Goal: Task Accomplishment & Management: Use online tool/utility

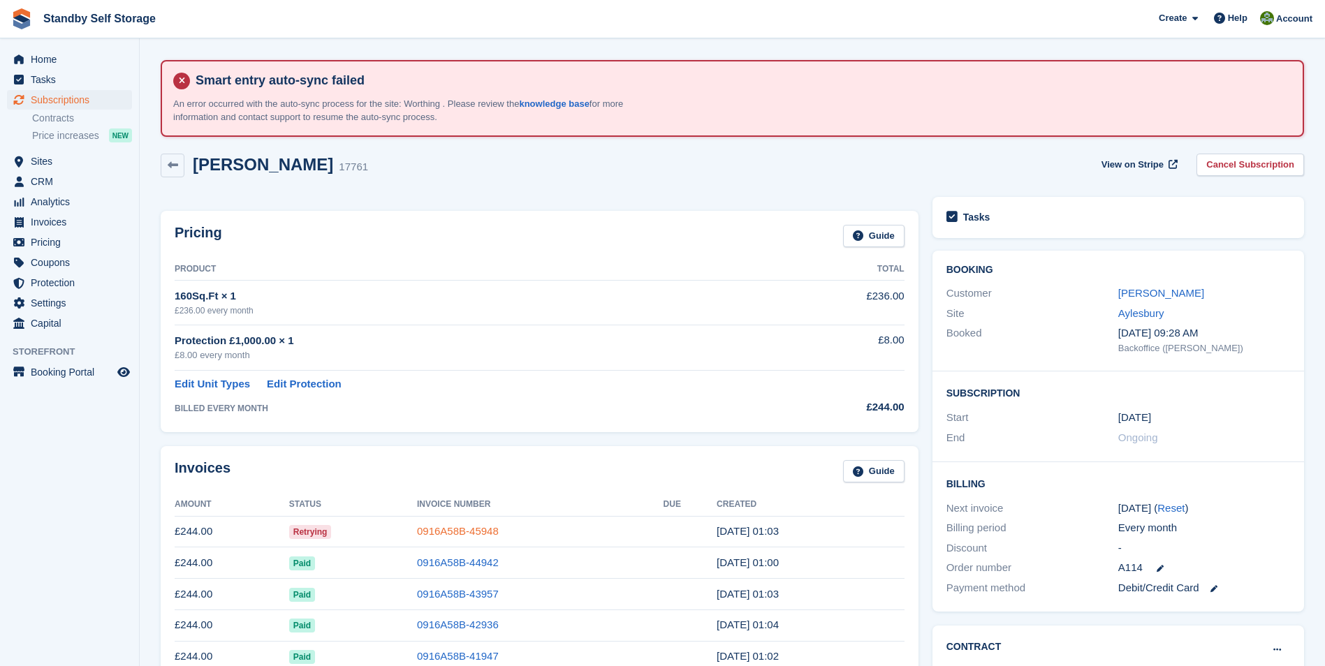
click at [456, 531] on link "0916A58B-45948" at bounding box center [458, 531] width 82 height 12
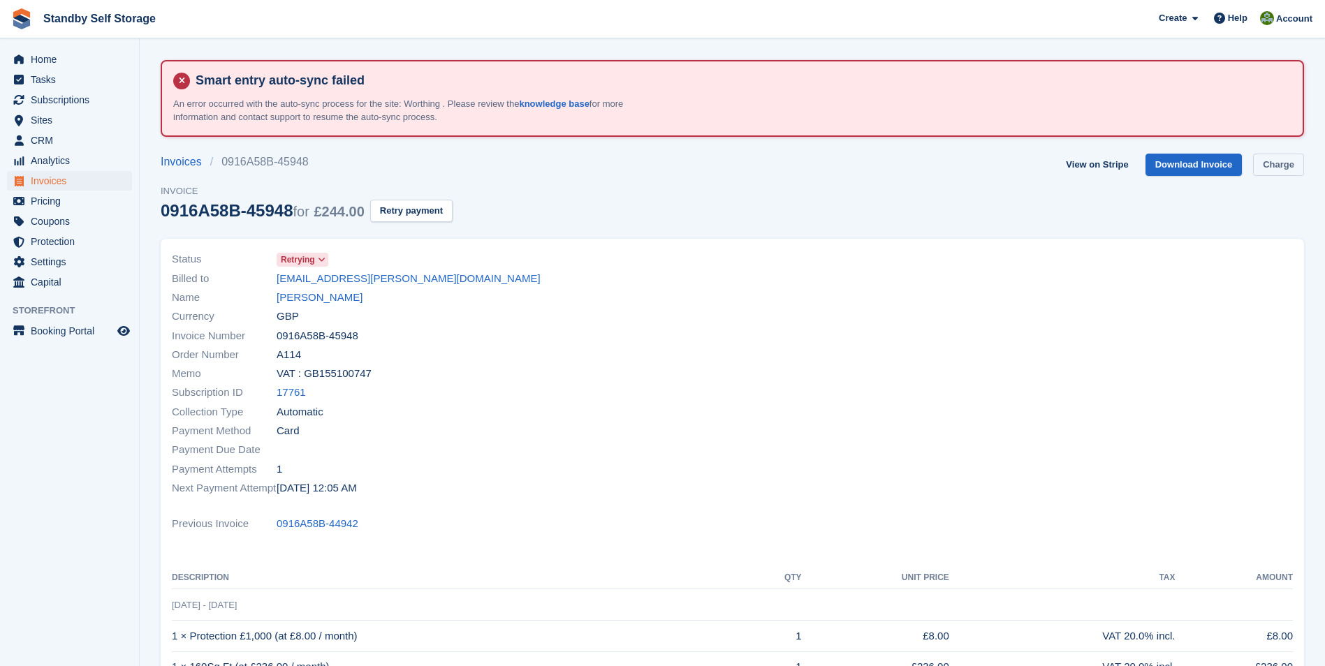
click at [1272, 163] on link "Charge" at bounding box center [1278, 165] width 51 height 23
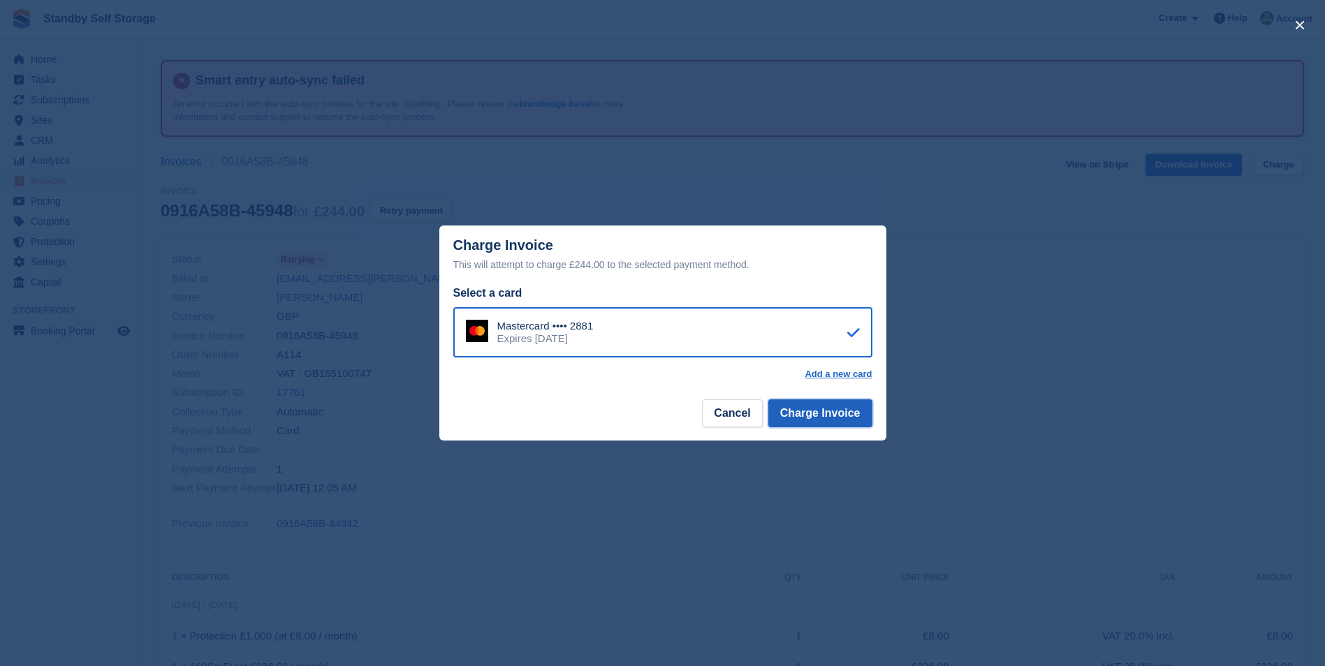
click at [818, 411] on button "Charge Invoice" at bounding box center [820, 413] width 104 height 28
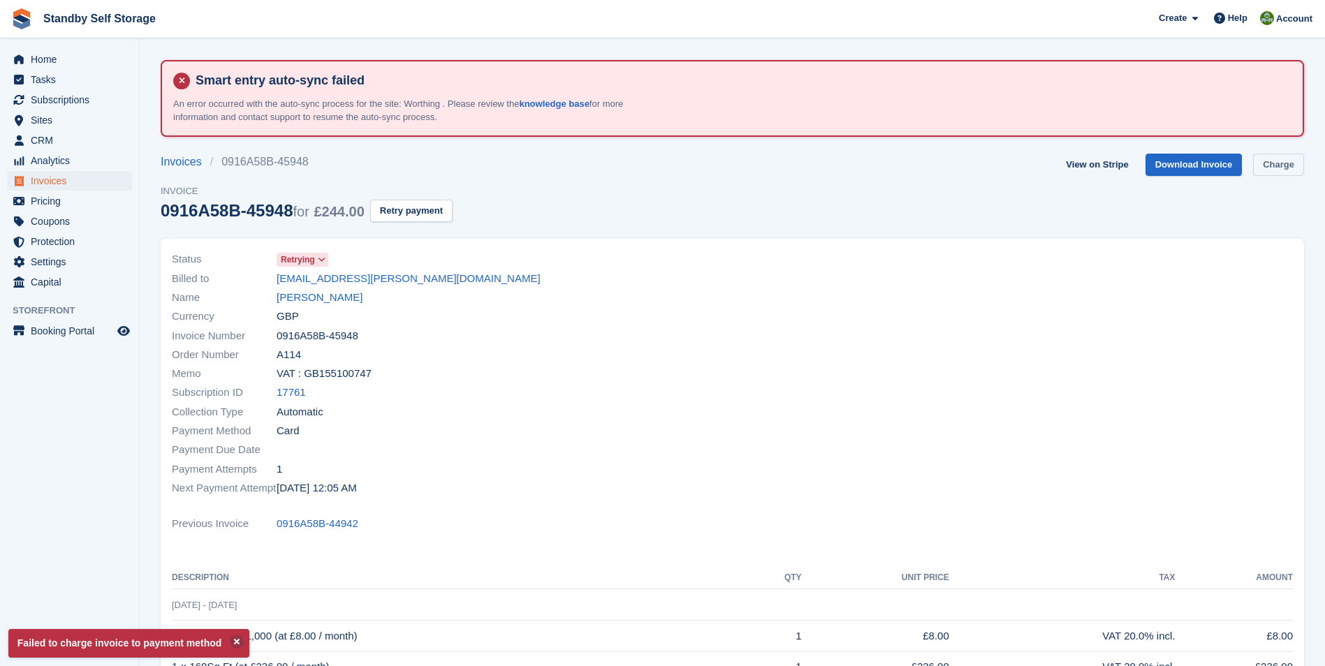
click at [1284, 166] on link "Charge" at bounding box center [1278, 165] width 51 height 23
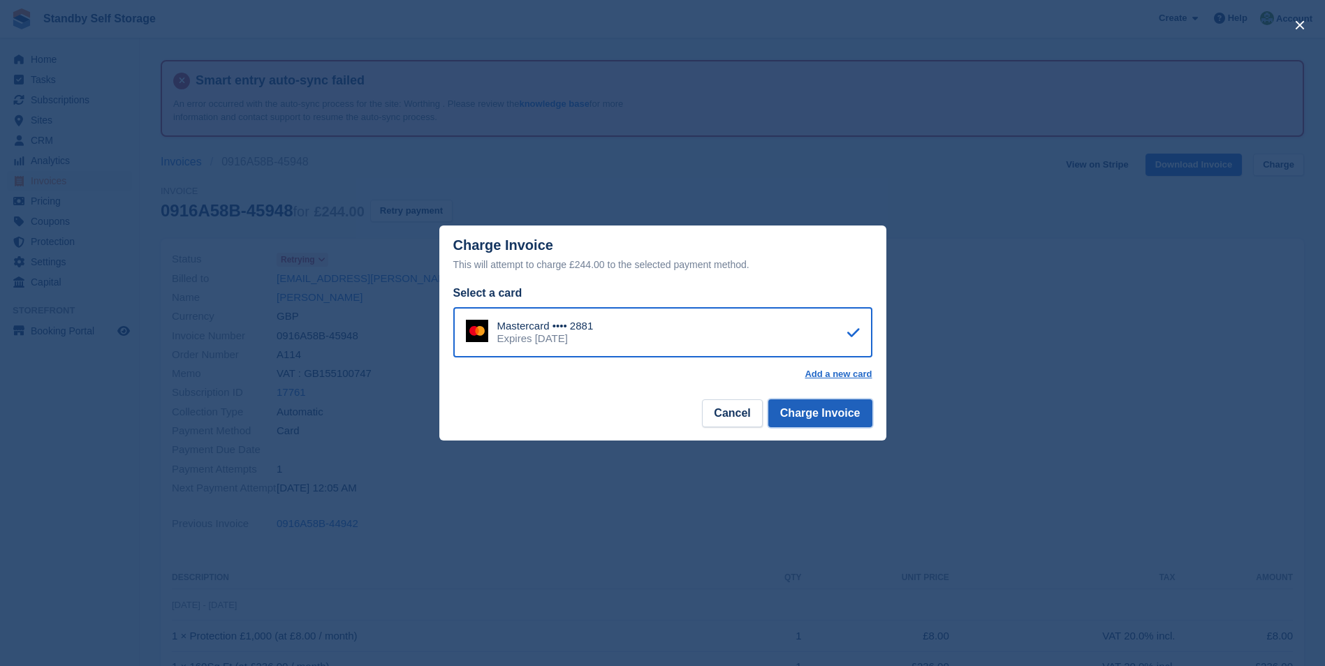
click at [818, 409] on button "Charge Invoice" at bounding box center [820, 413] width 104 height 28
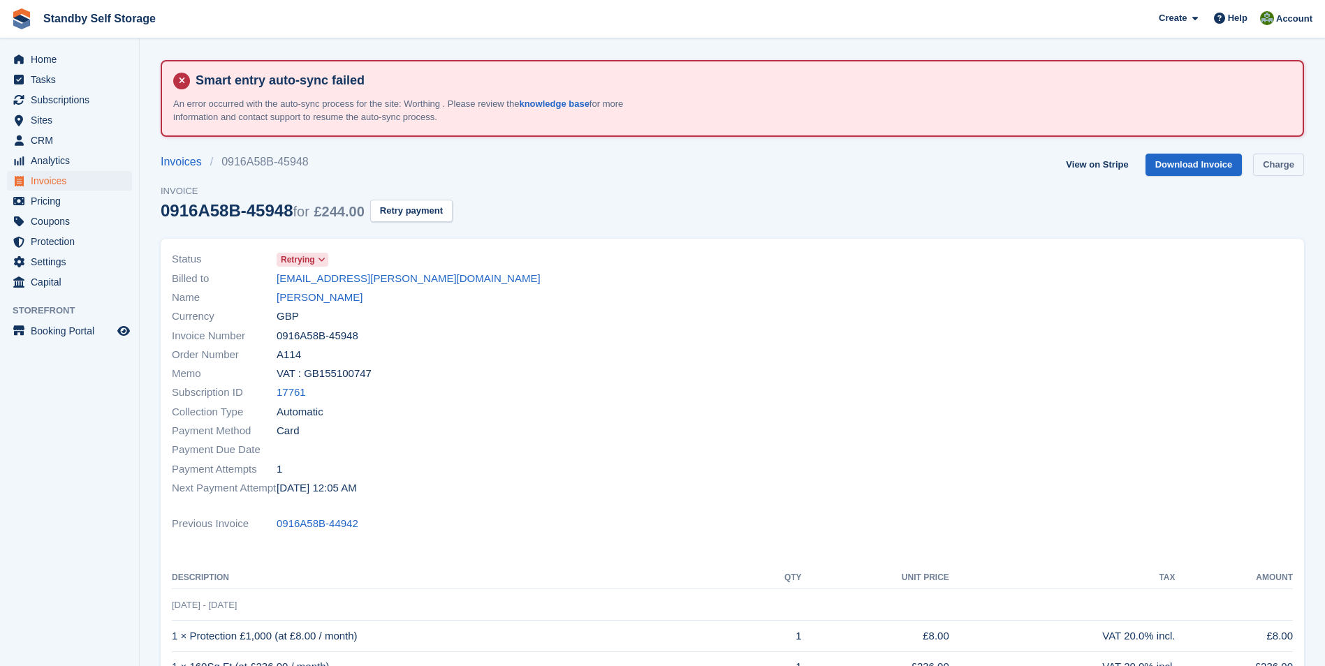
click at [1272, 169] on link "Charge" at bounding box center [1278, 165] width 51 height 23
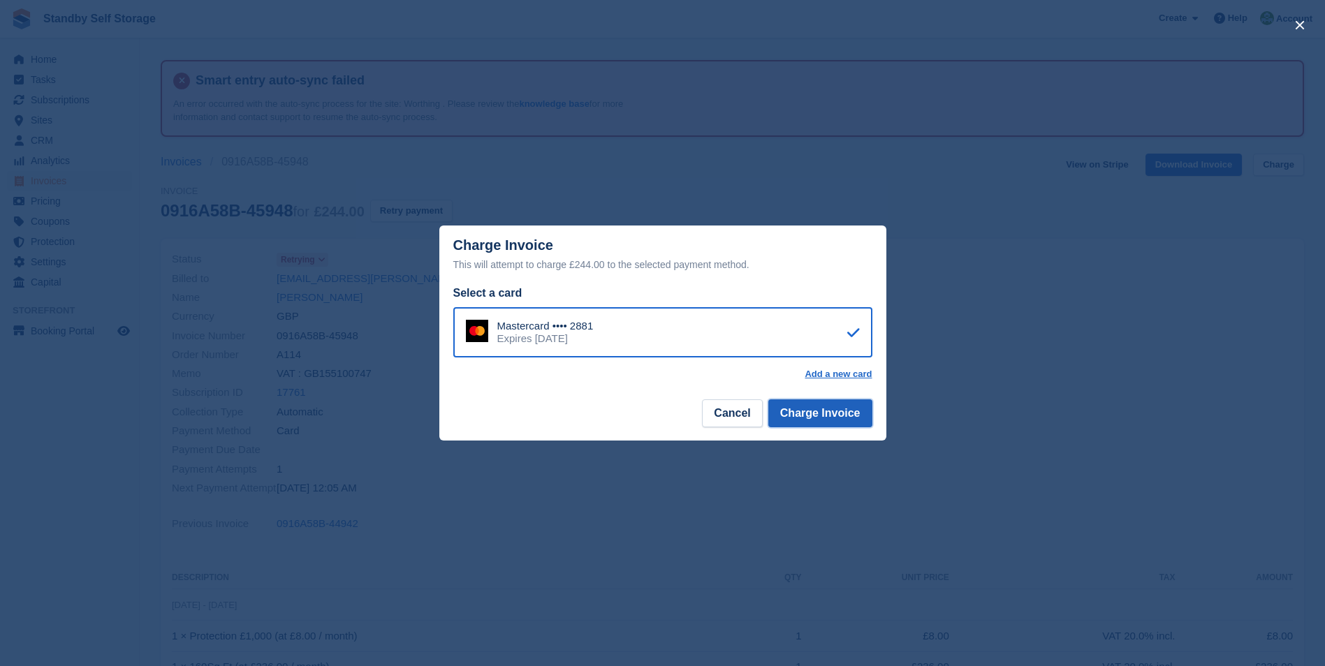
click at [850, 409] on button "Charge Invoice" at bounding box center [820, 413] width 104 height 28
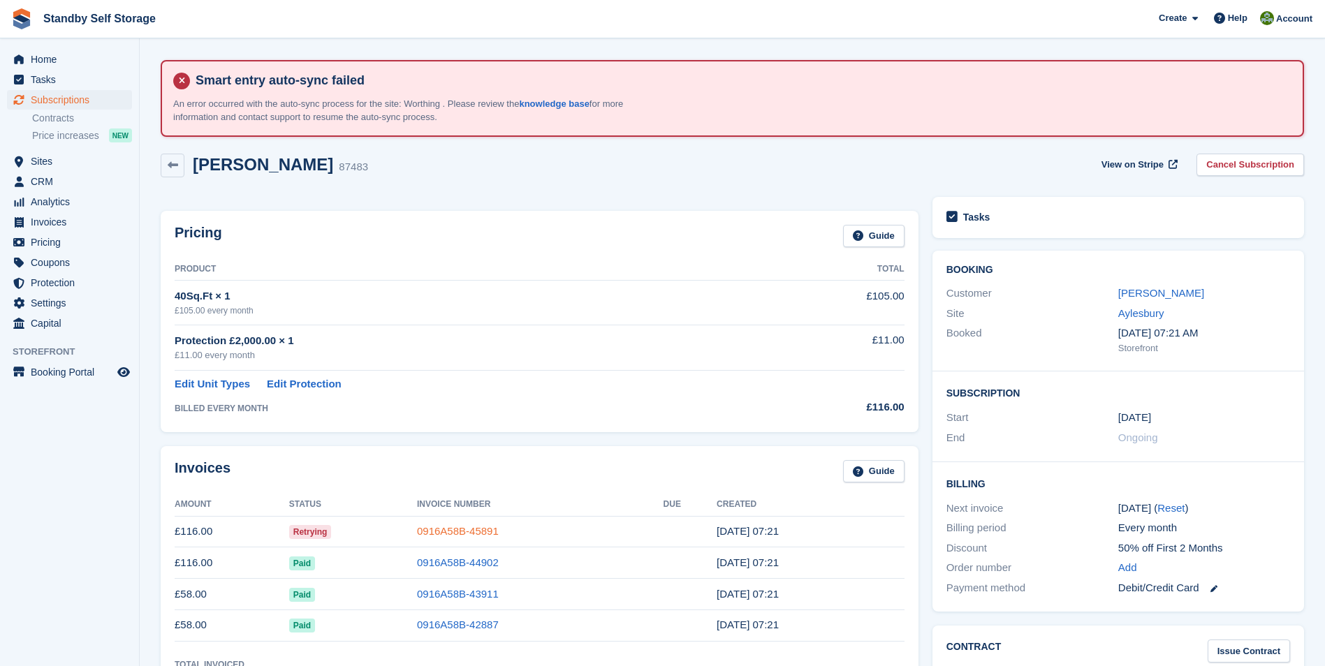
click at [464, 531] on link "0916A58B-45891" at bounding box center [458, 531] width 82 height 12
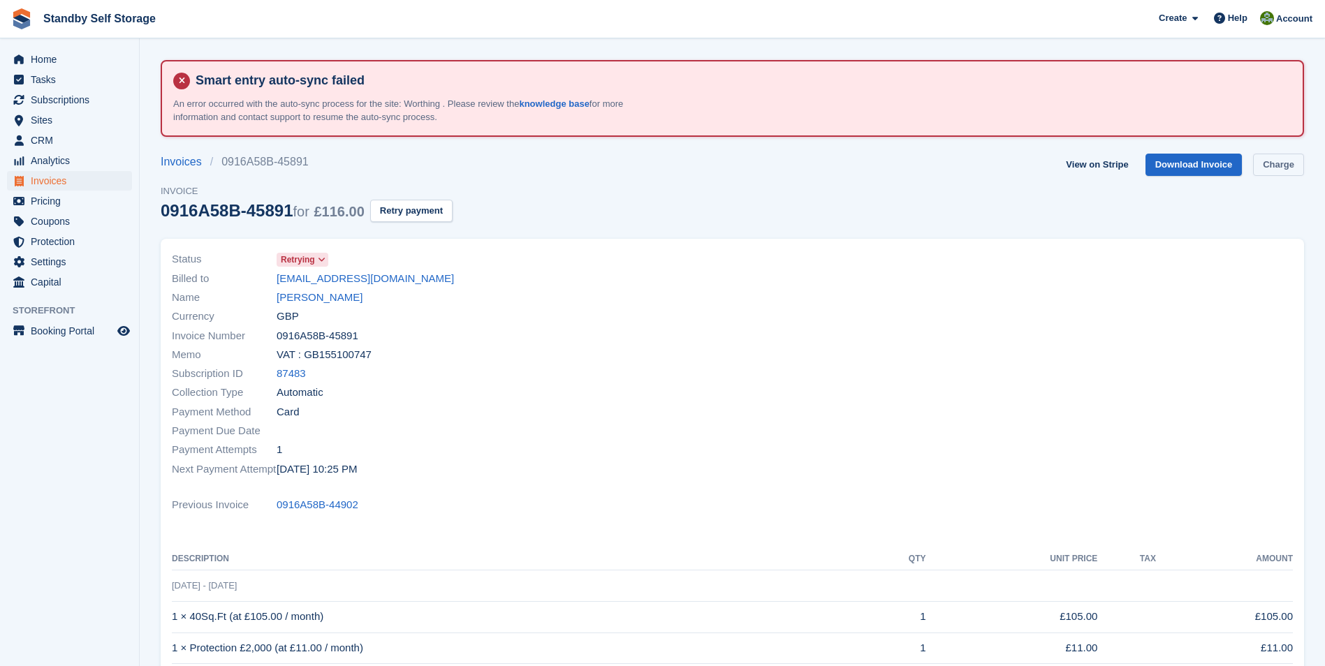
click at [1274, 164] on link "Charge" at bounding box center [1278, 165] width 51 height 23
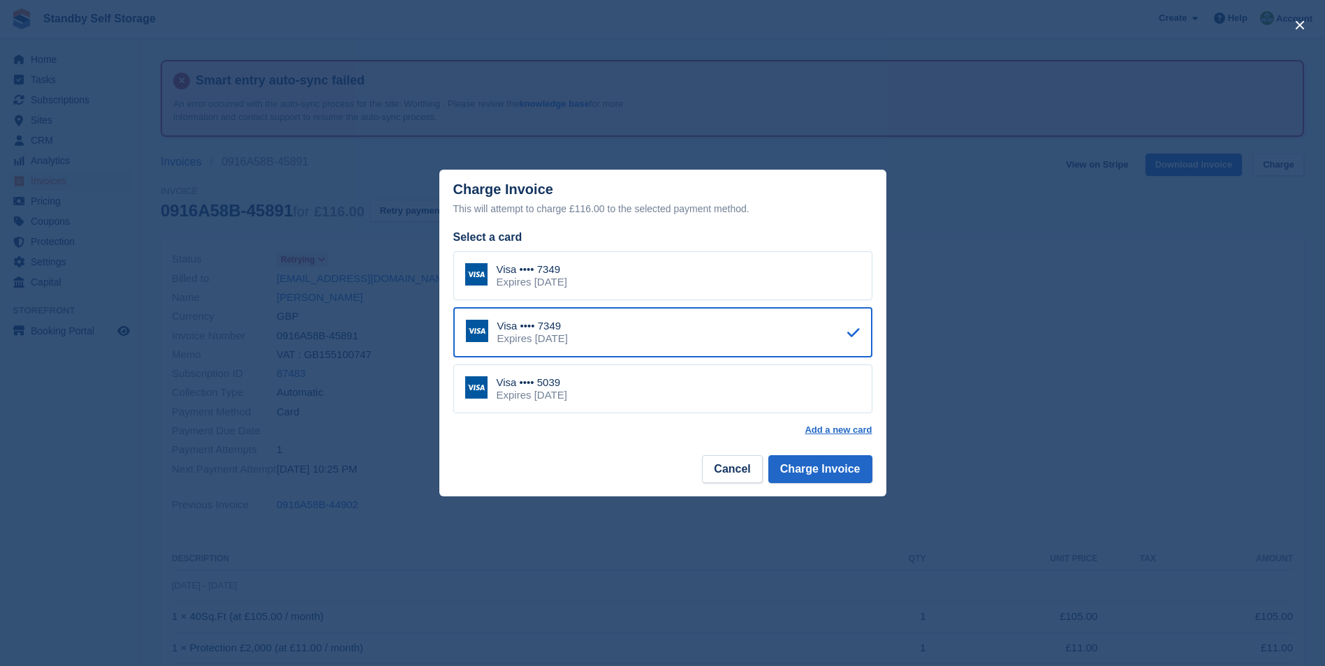
click at [567, 383] on div "Visa •••• 5039" at bounding box center [531, 382] width 71 height 13
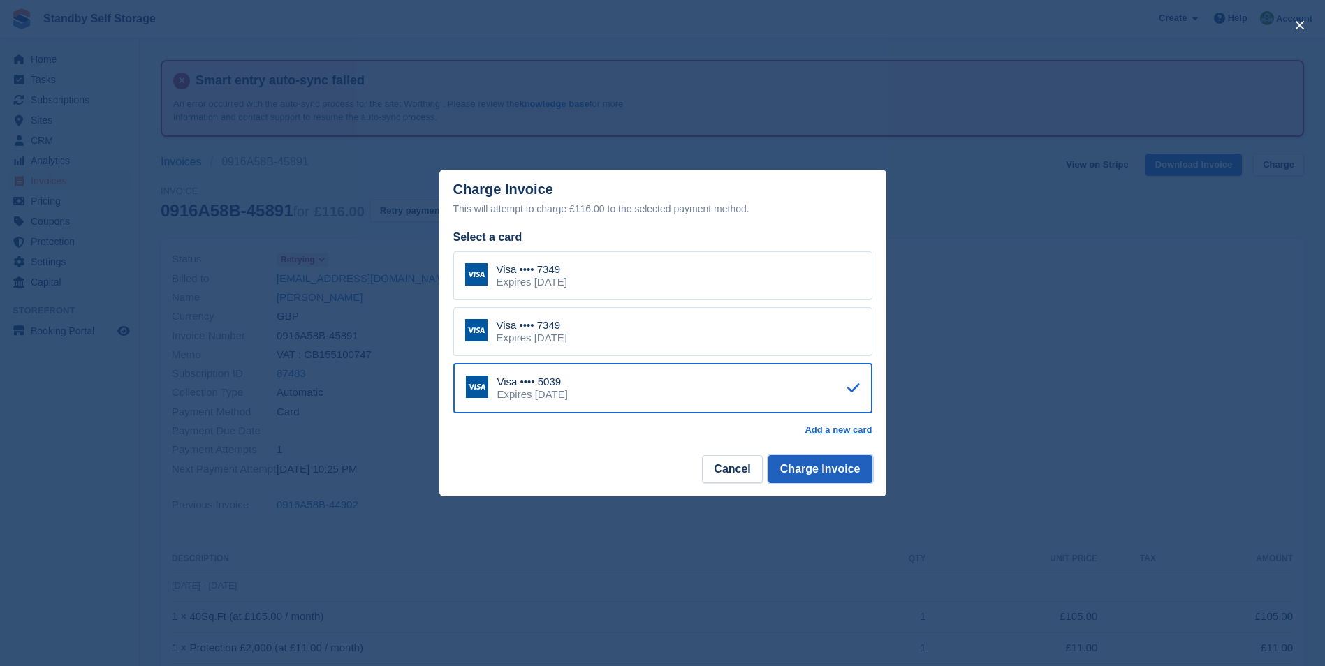
click at [820, 460] on button "Charge Invoice" at bounding box center [820, 469] width 104 height 28
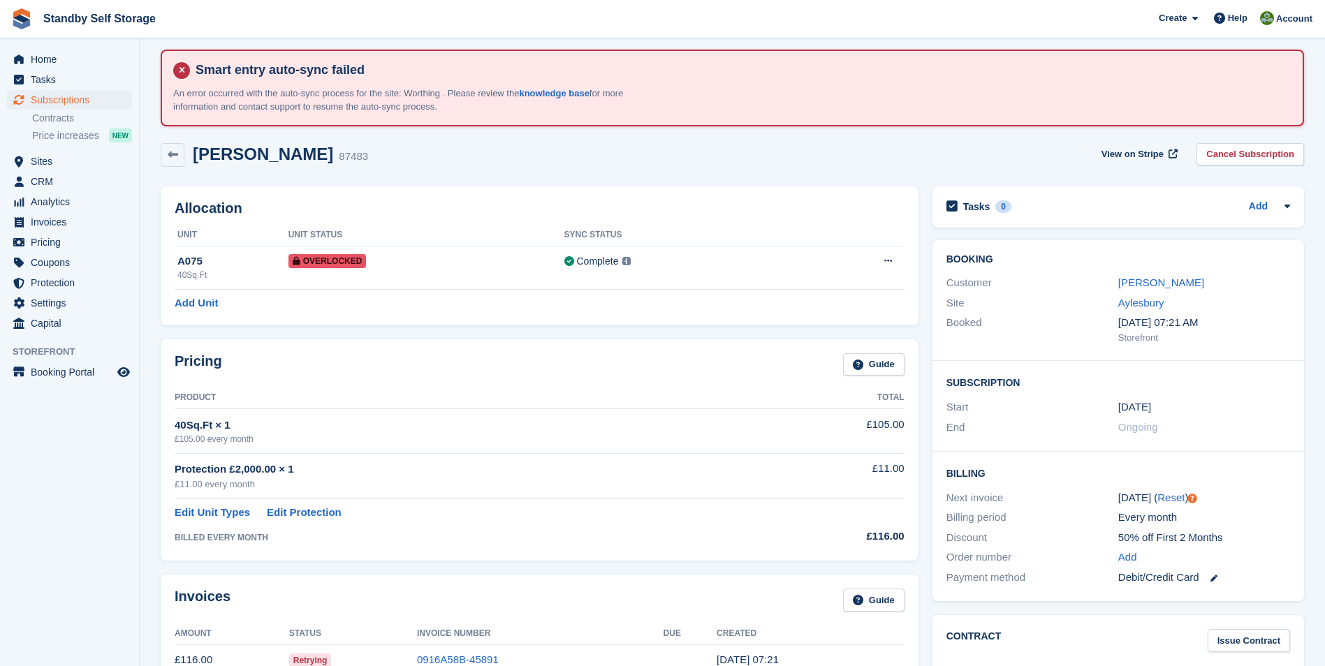
scroll to position [105, 0]
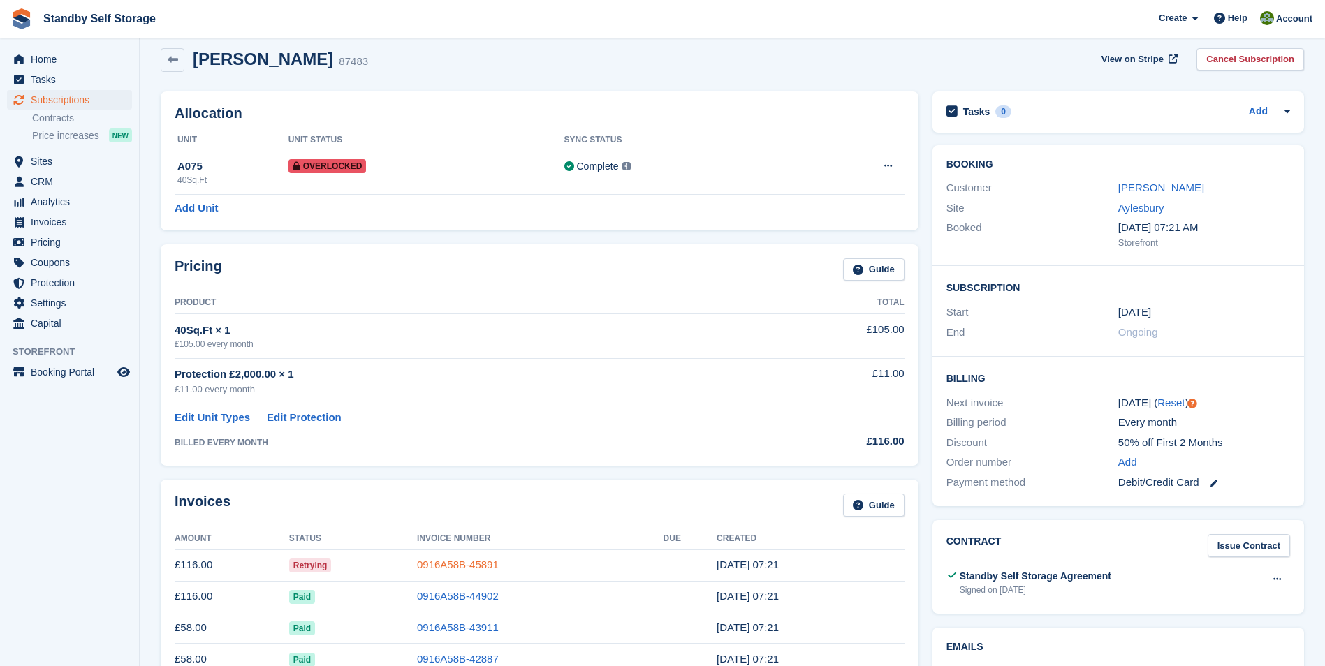
click at [454, 564] on link "0916A58B-45891" at bounding box center [458, 565] width 82 height 12
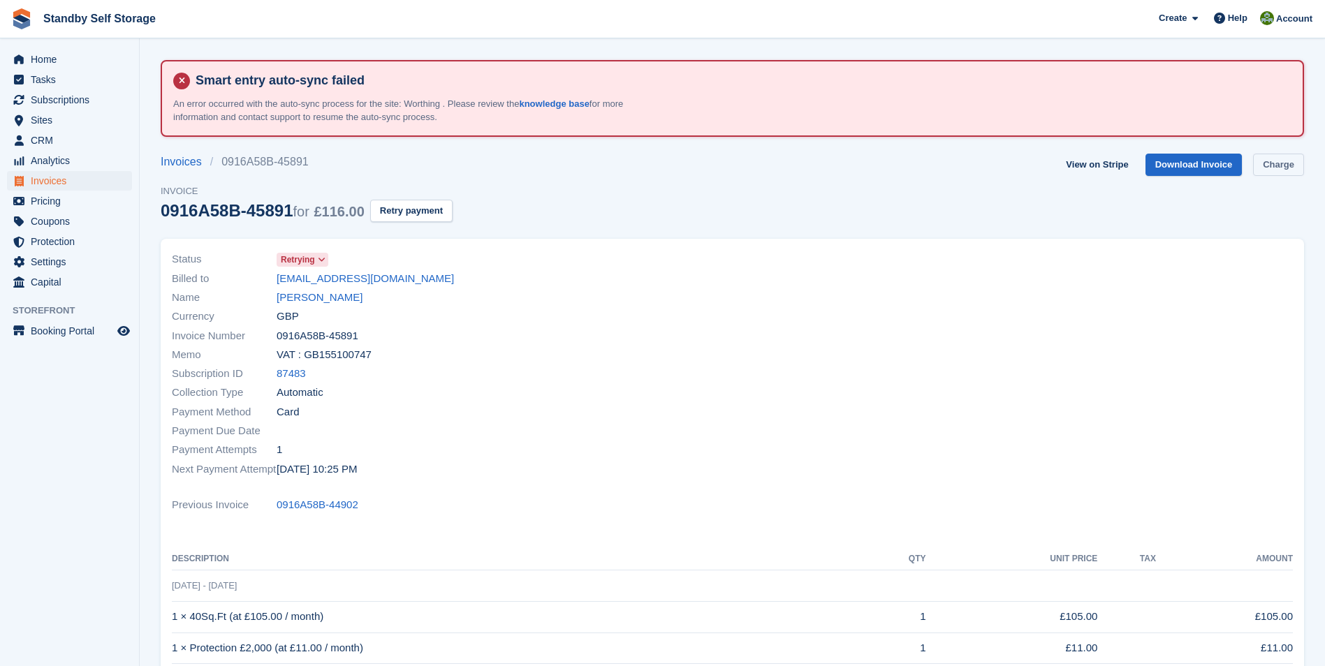
click at [1262, 163] on link "Charge" at bounding box center [1278, 165] width 51 height 23
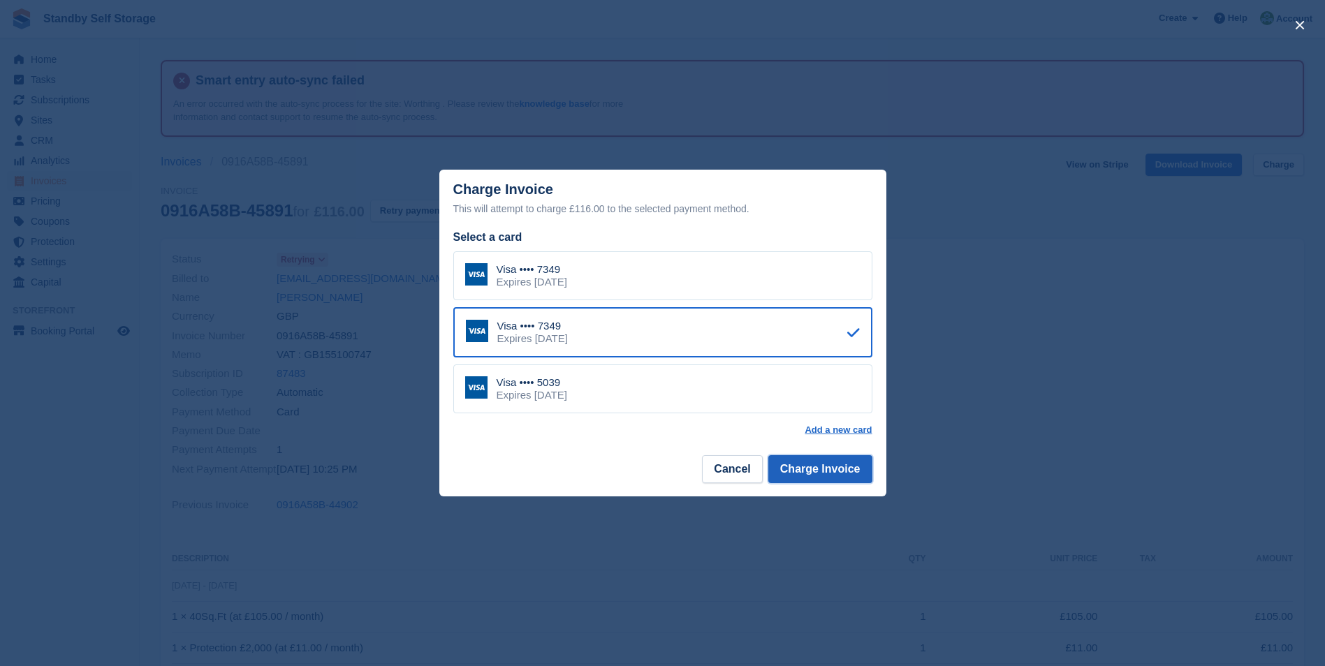
click at [805, 466] on button "Charge Invoice" at bounding box center [820, 469] width 104 height 28
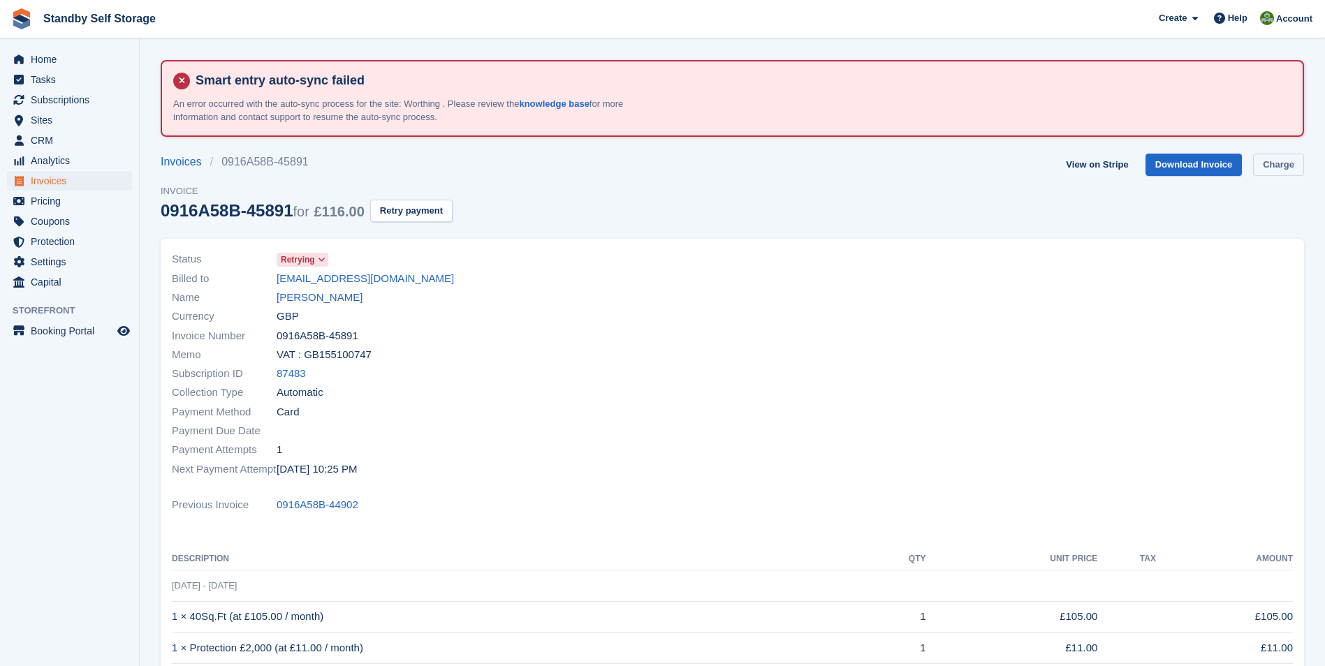
click at [1276, 163] on link "Charge" at bounding box center [1278, 165] width 51 height 23
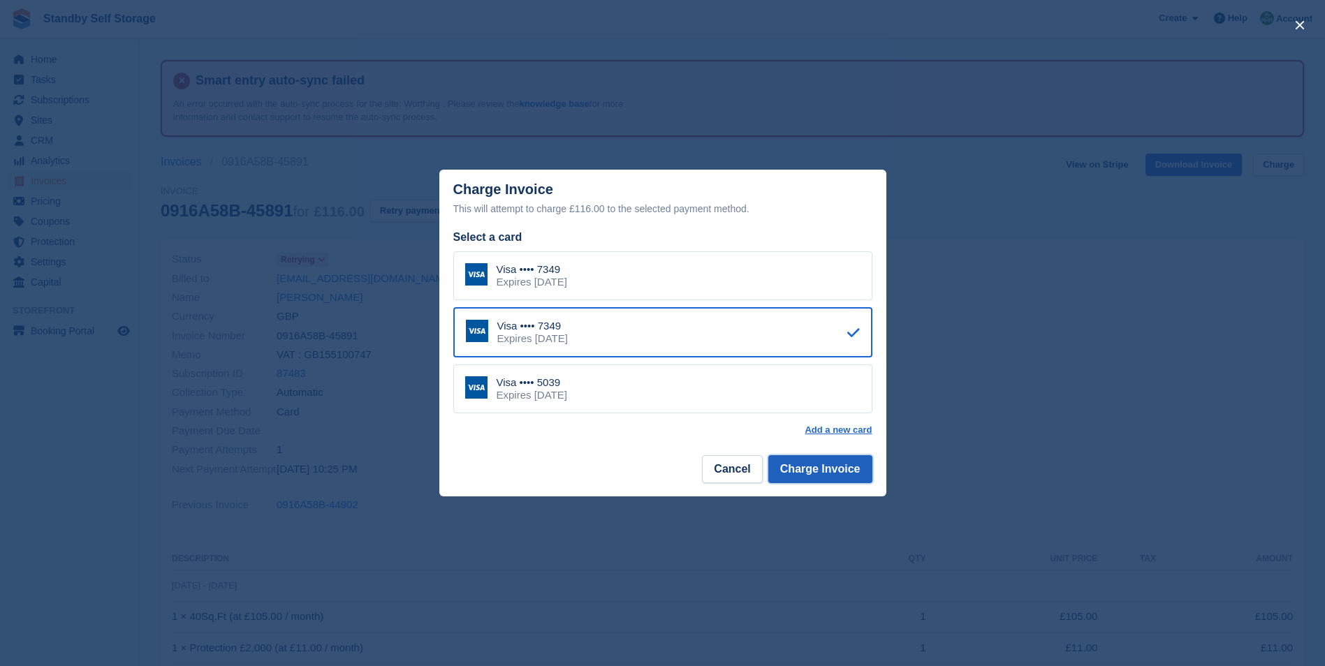
click at [798, 464] on button "Charge Invoice" at bounding box center [820, 469] width 104 height 28
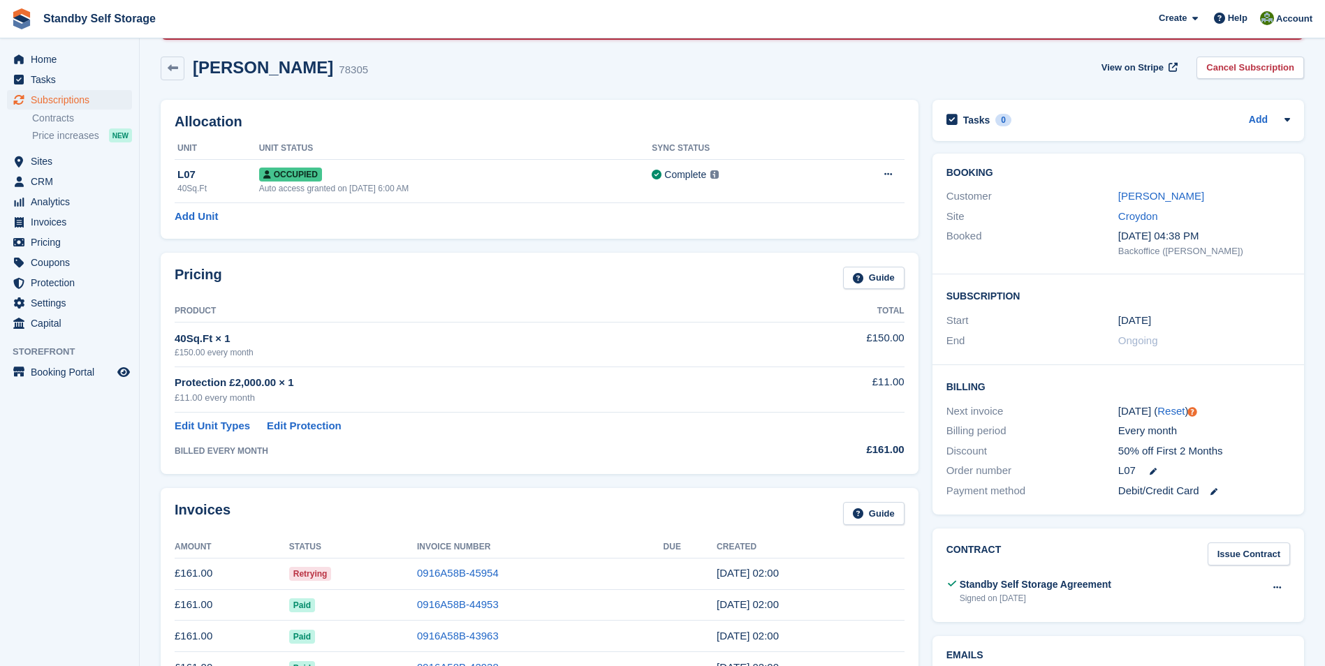
scroll to position [120, 0]
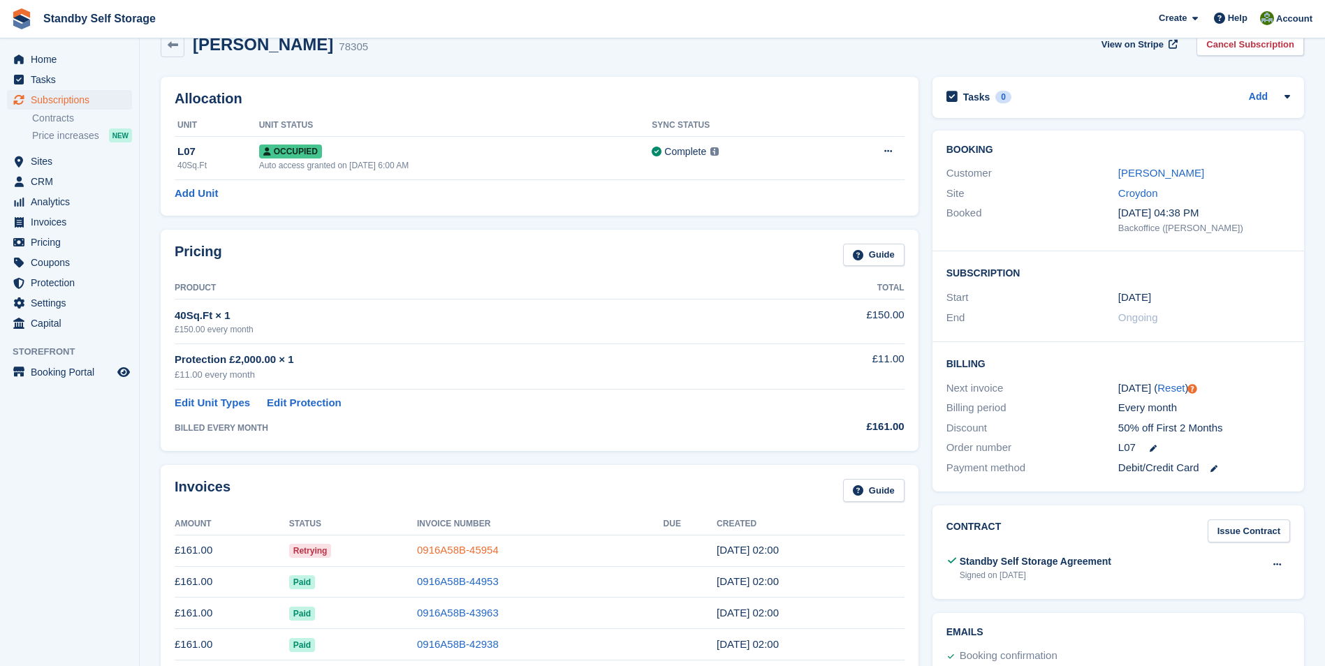
click at [470, 550] on link "0916A58B-45954" at bounding box center [458, 550] width 82 height 12
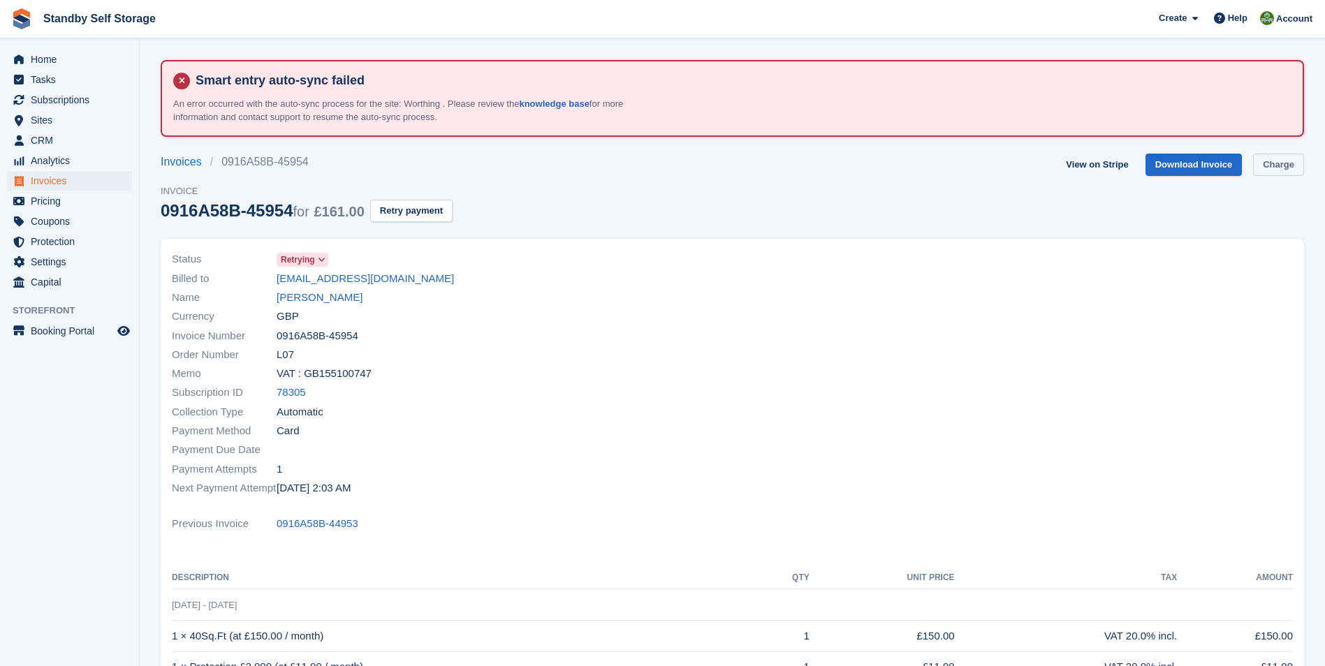
click at [1283, 165] on link "Charge" at bounding box center [1278, 165] width 51 height 23
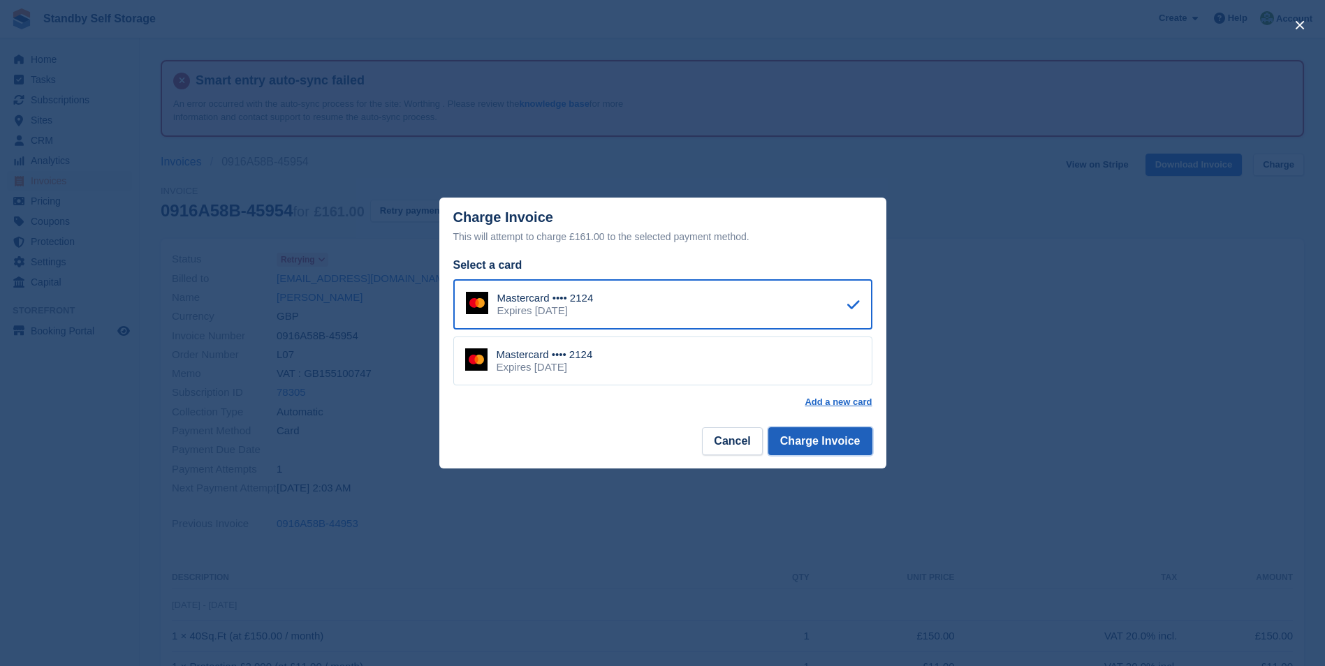
click at [824, 439] on button "Charge Invoice" at bounding box center [820, 441] width 104 height 28
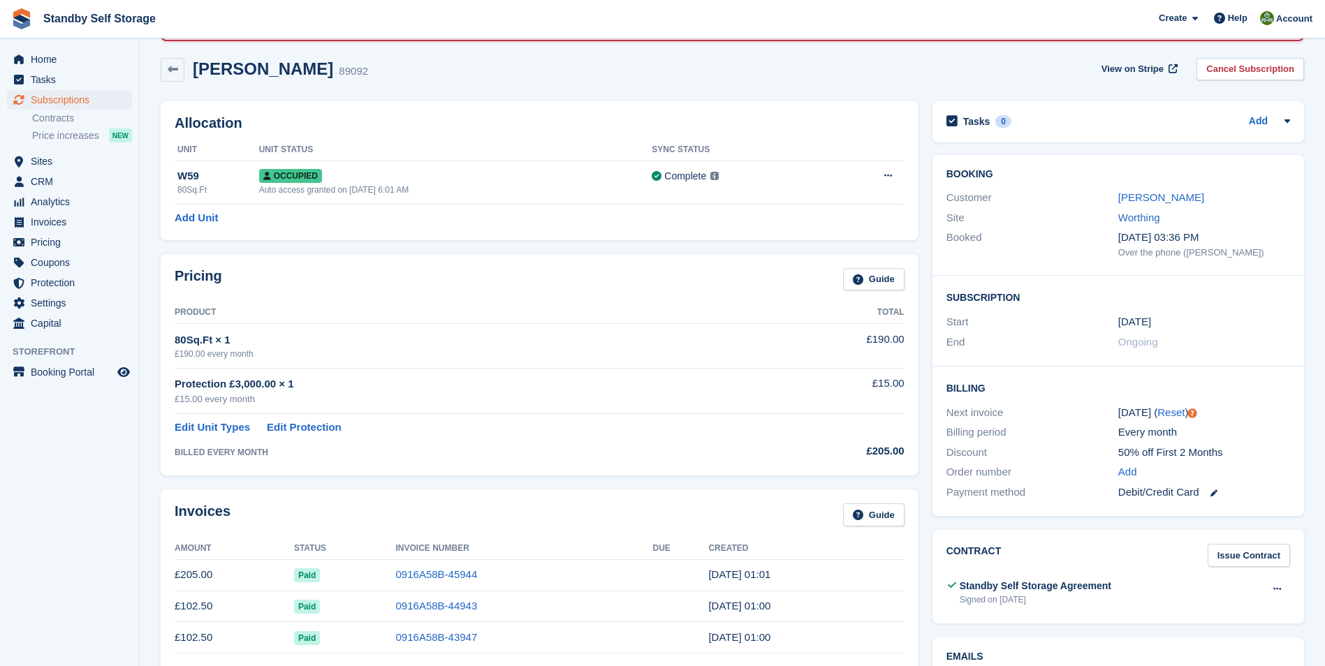
scroll to position [108, 0]
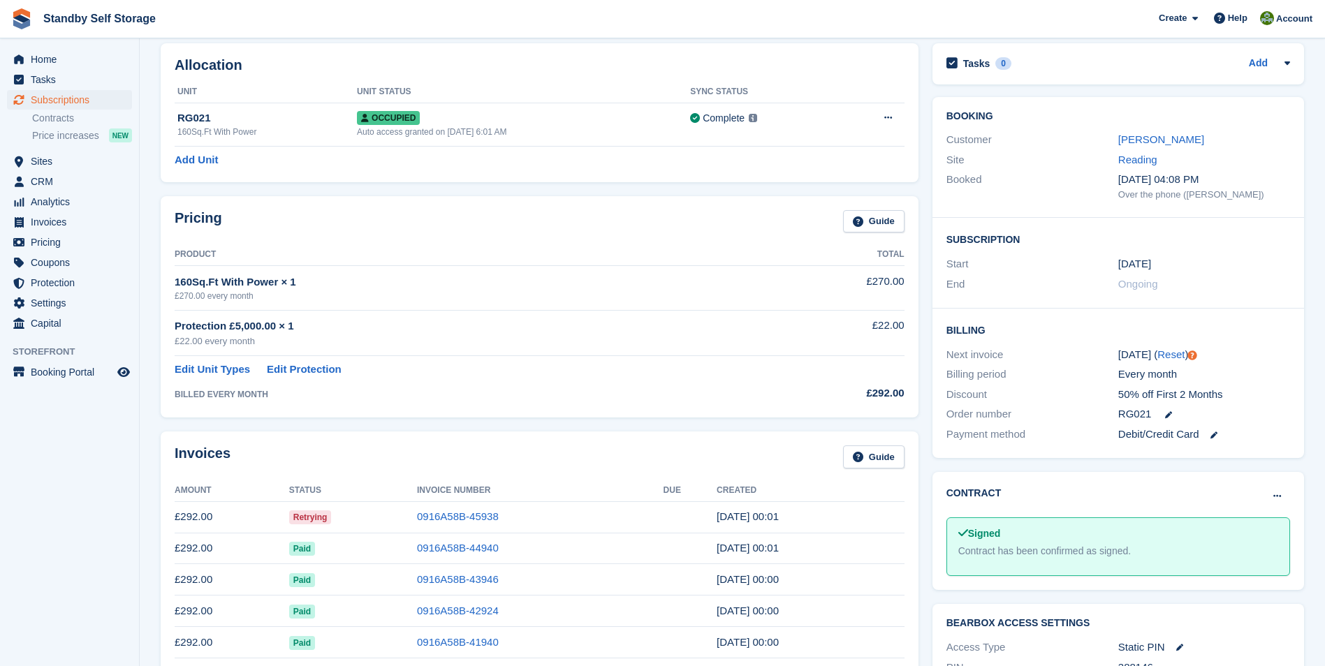
scroll to position [161, 0]
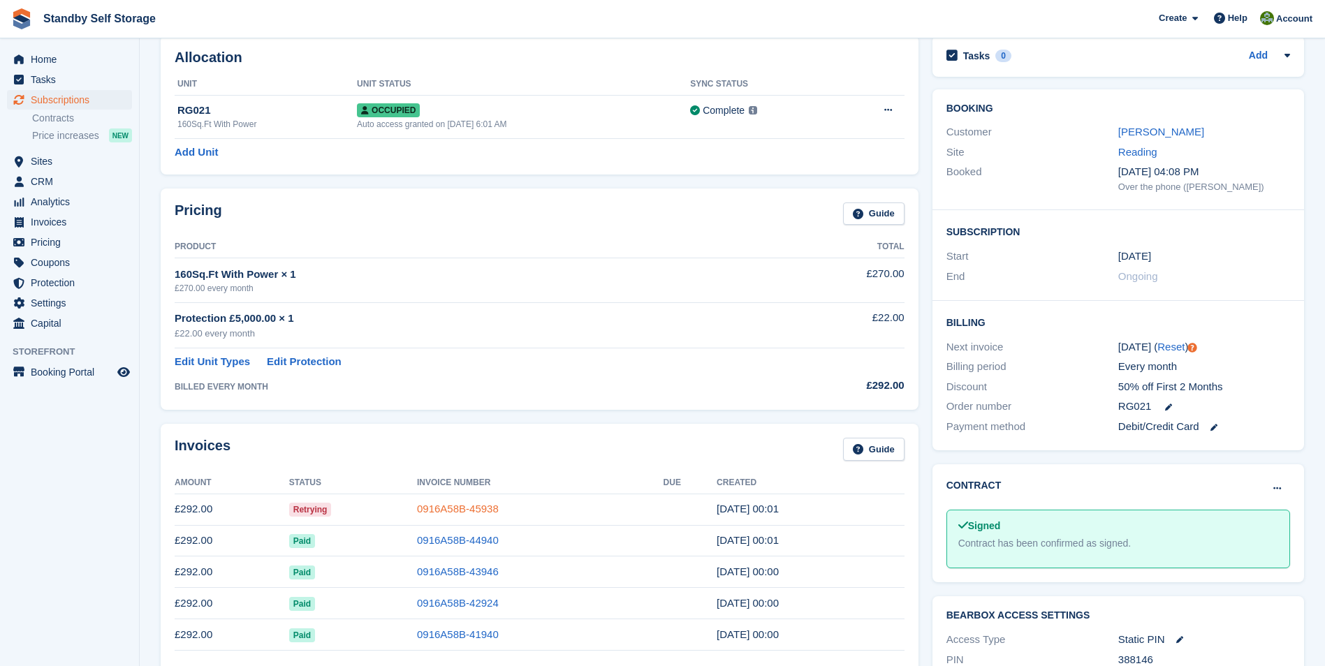
click at [455, 508] on link "0916A58B-45938" at bounding box center [458, 509] width 82 height 12
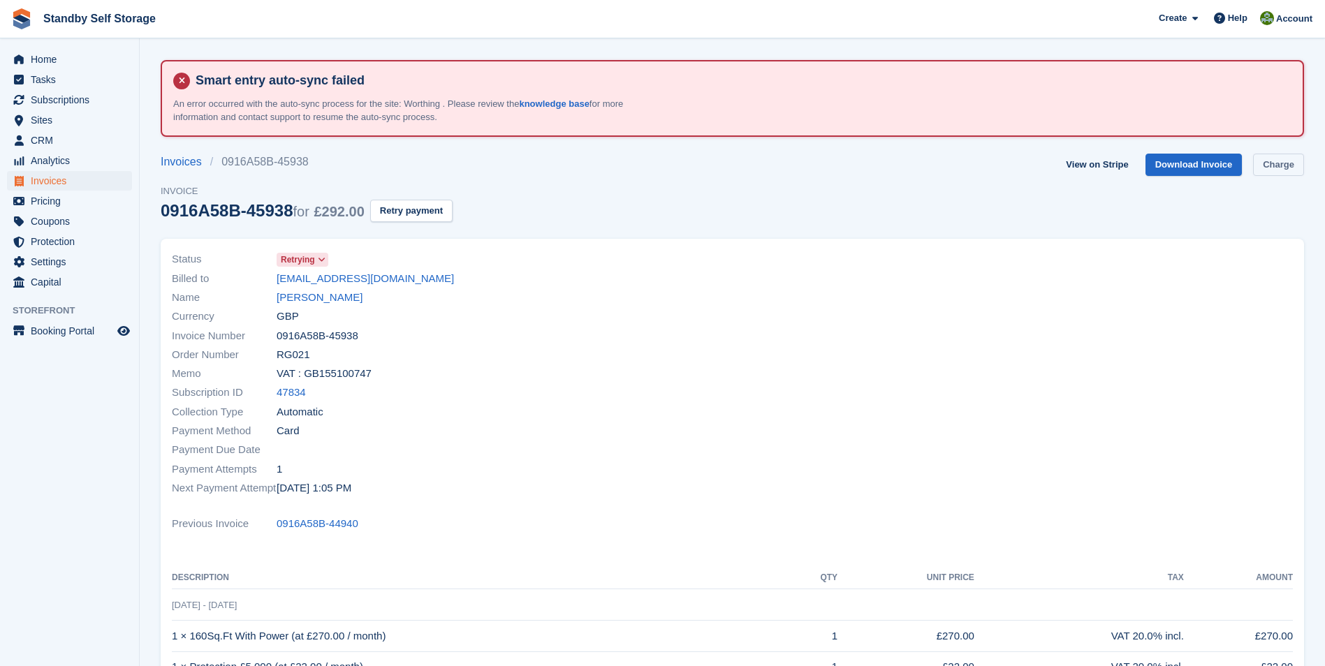
click at [1278, 168] on link "Charge" at bounding box center [1278, 165] width 51 height 23
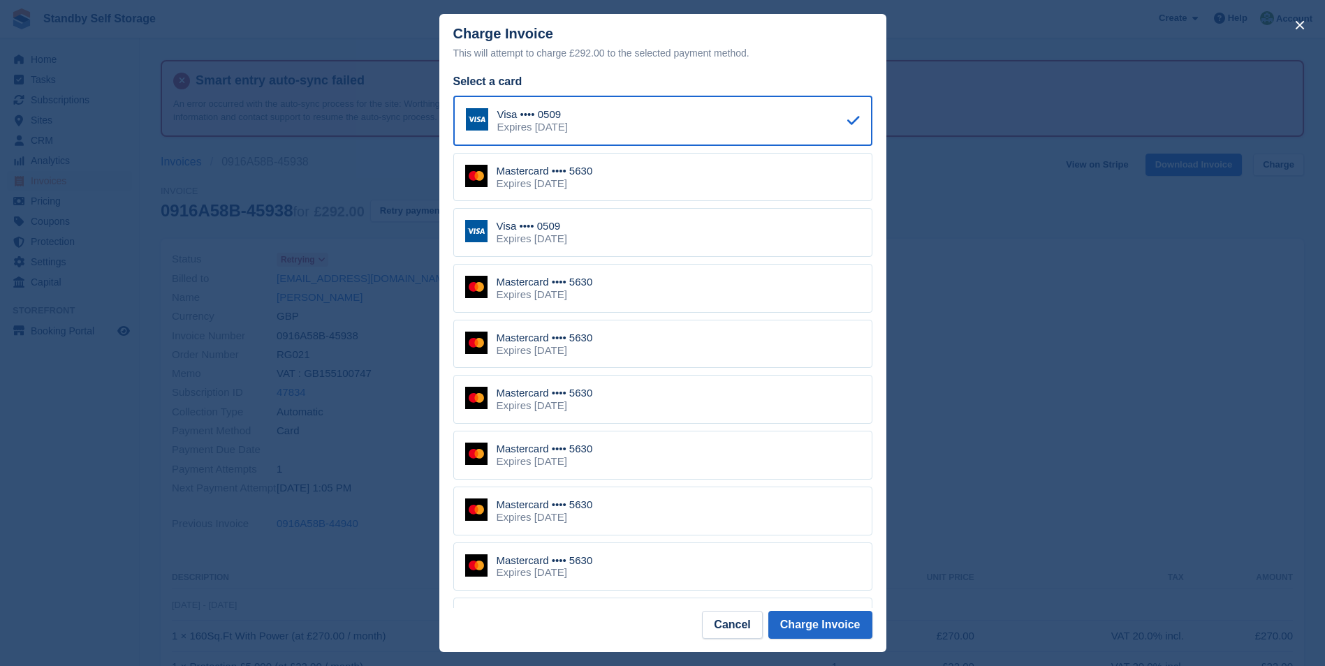
click at [507, 567] on div "Mastercard •••• 5630" at bounding box center [544, 560] width 96 height 13
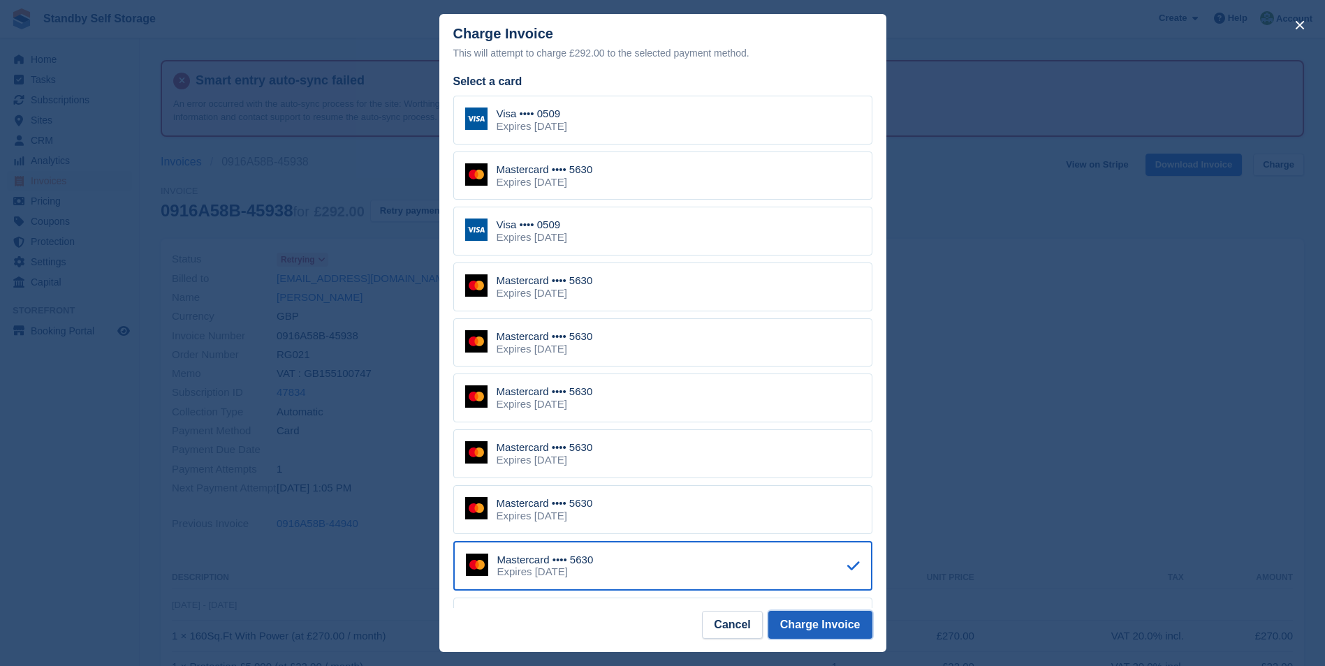
click at [828, 628] on button "Charge Invoice" at bounding box center [820, 625] width 104 height 28
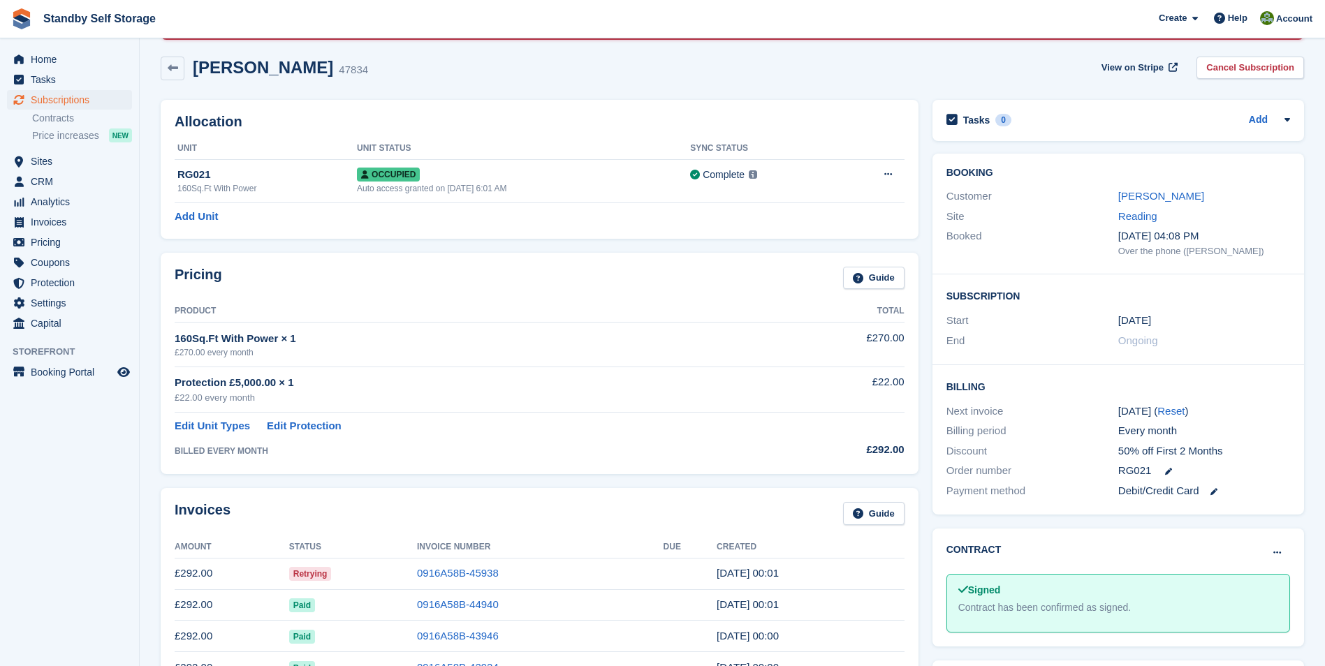
scroll to position [99, 0]
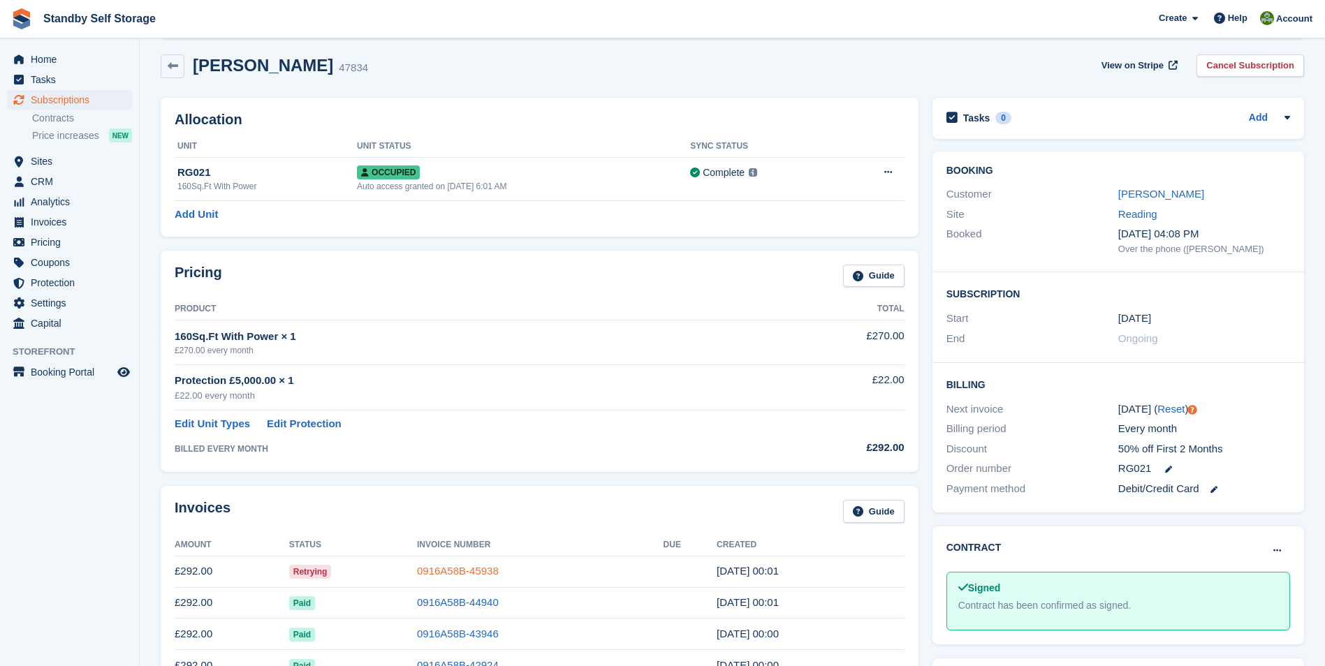
click at [472, 574] on link "0916A58B-45938" at bounding box center [458, 571] width 82 height 12
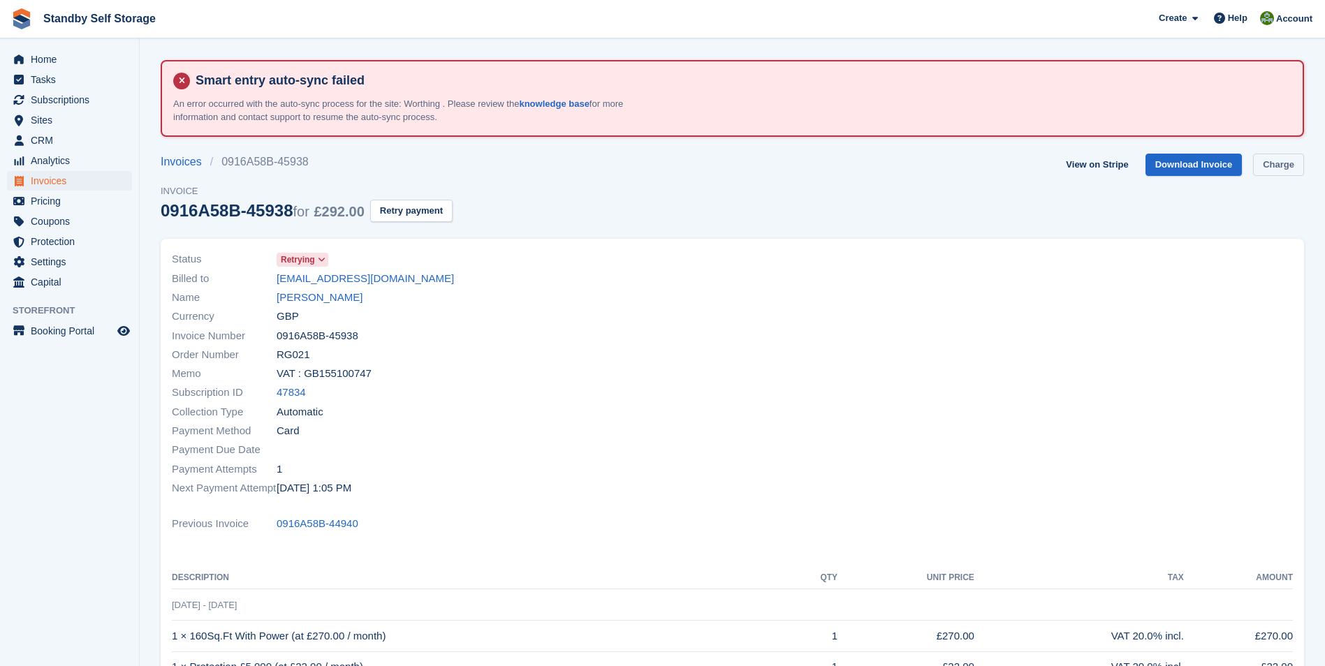
click at [1280, 169] on link "Charge" at bounding box center [1278, 165] width 51 height 23
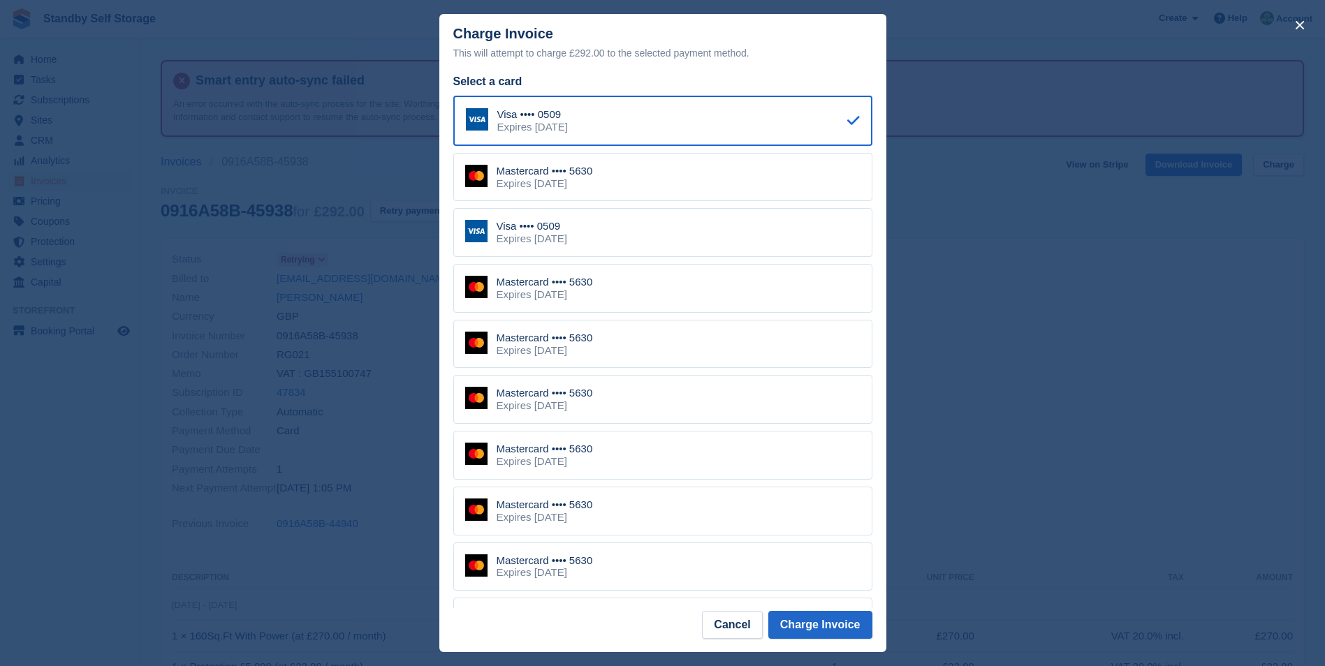
click at [545, 238] on div "Expires September 2030" at bounding box center [531, 239] width 71 height 13
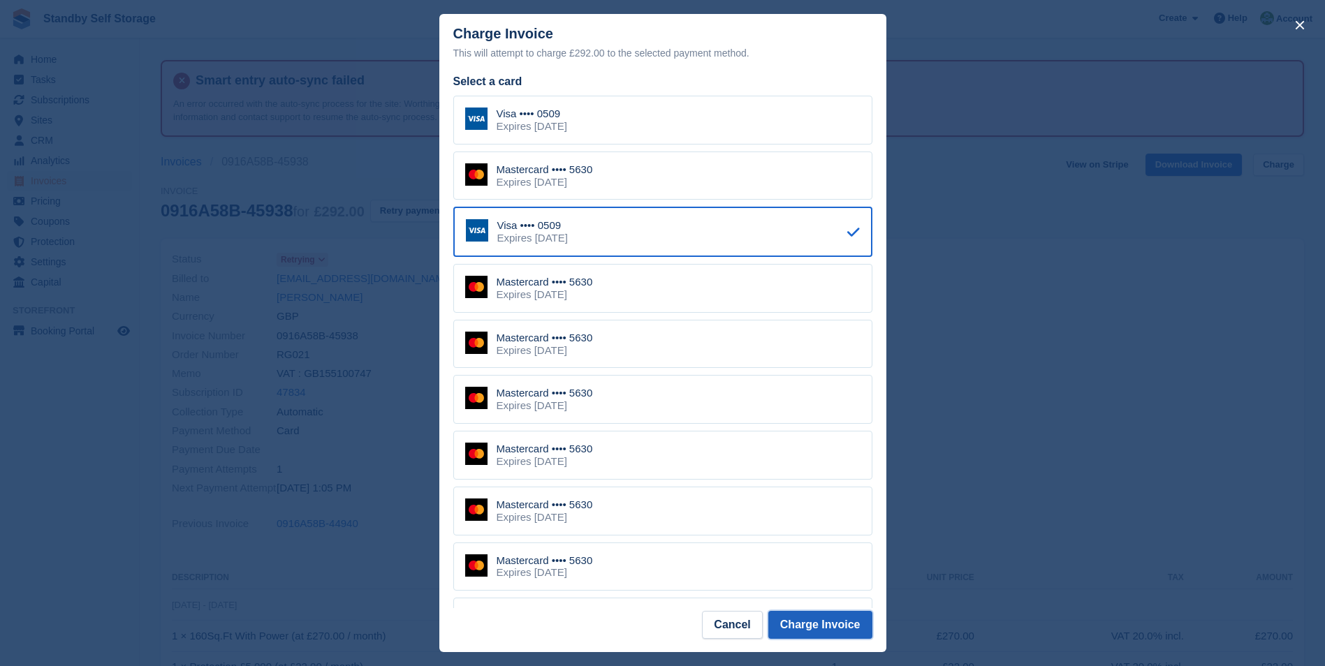
click at [815, 619] on button "Charge Invoice" at bounding box center [820, 625] width 104 height 28
